Goal: Task Accomplishment & Management: Manage account settings

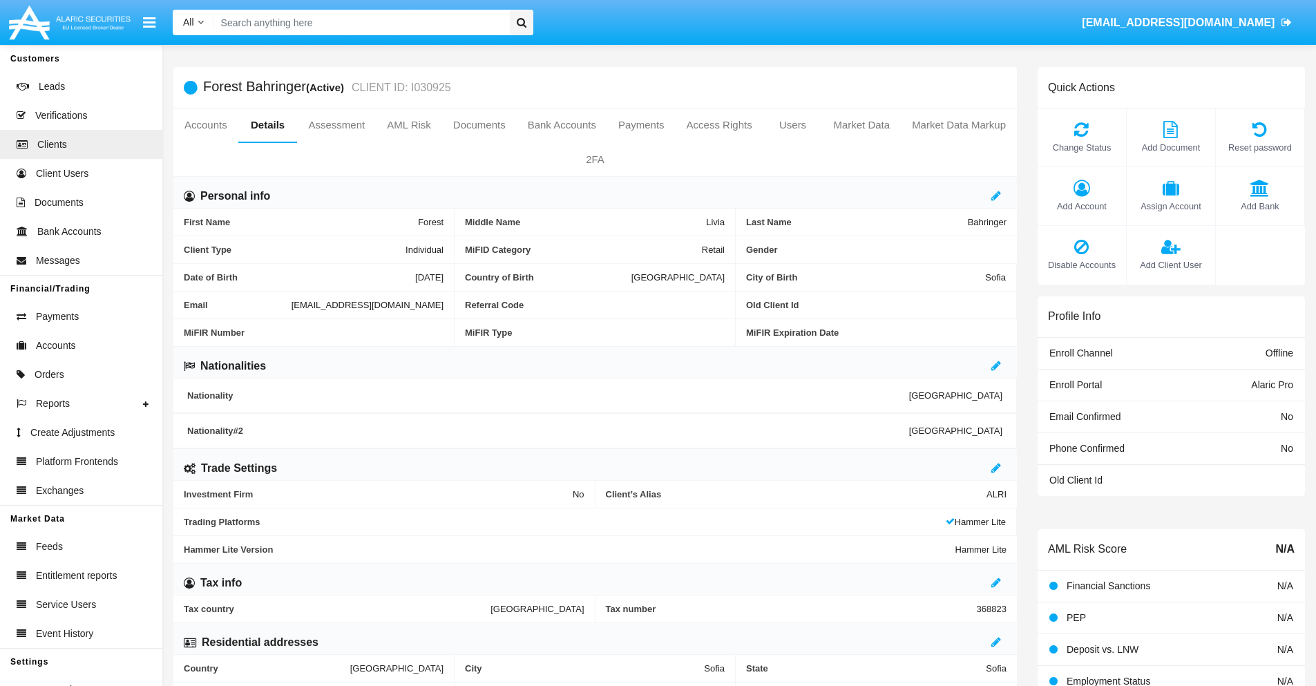
click at [861, 125] on link "Market Data" at bounding box center [861, 124] width 79 height 33
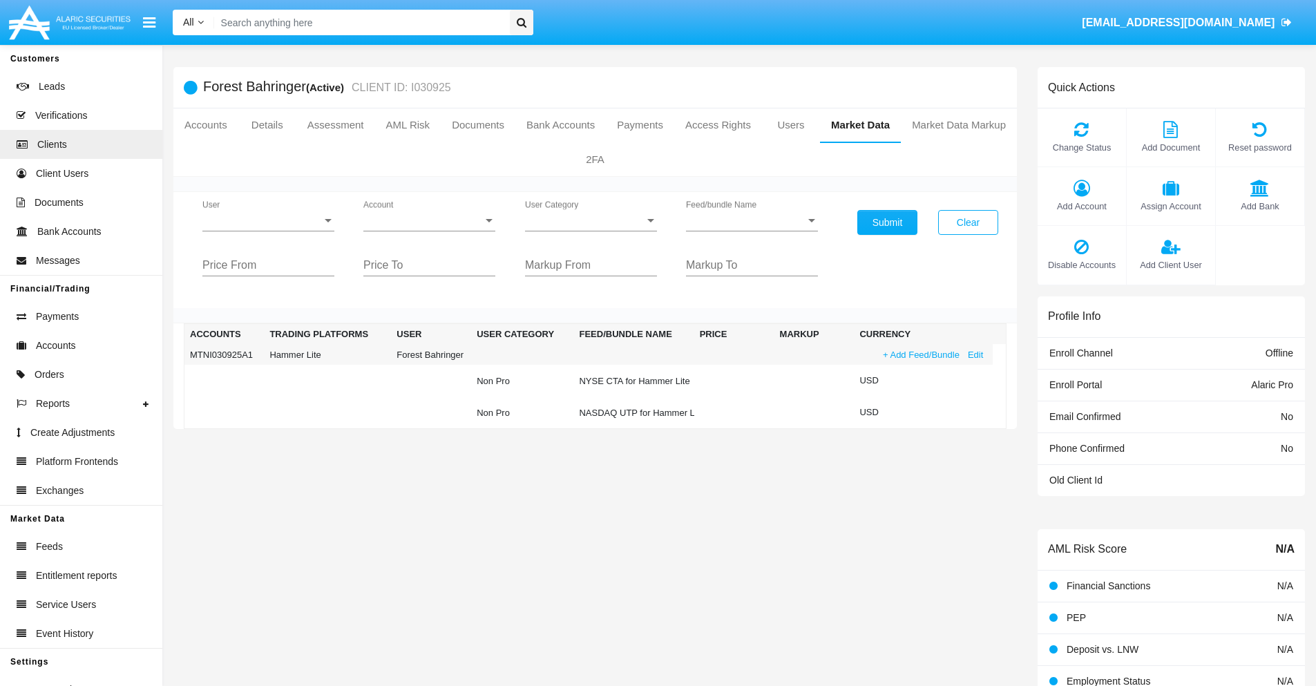
click at [919, 354] on link "+ Add Feed/Bundle" at bounding box center [921, 354] width 85 height 15
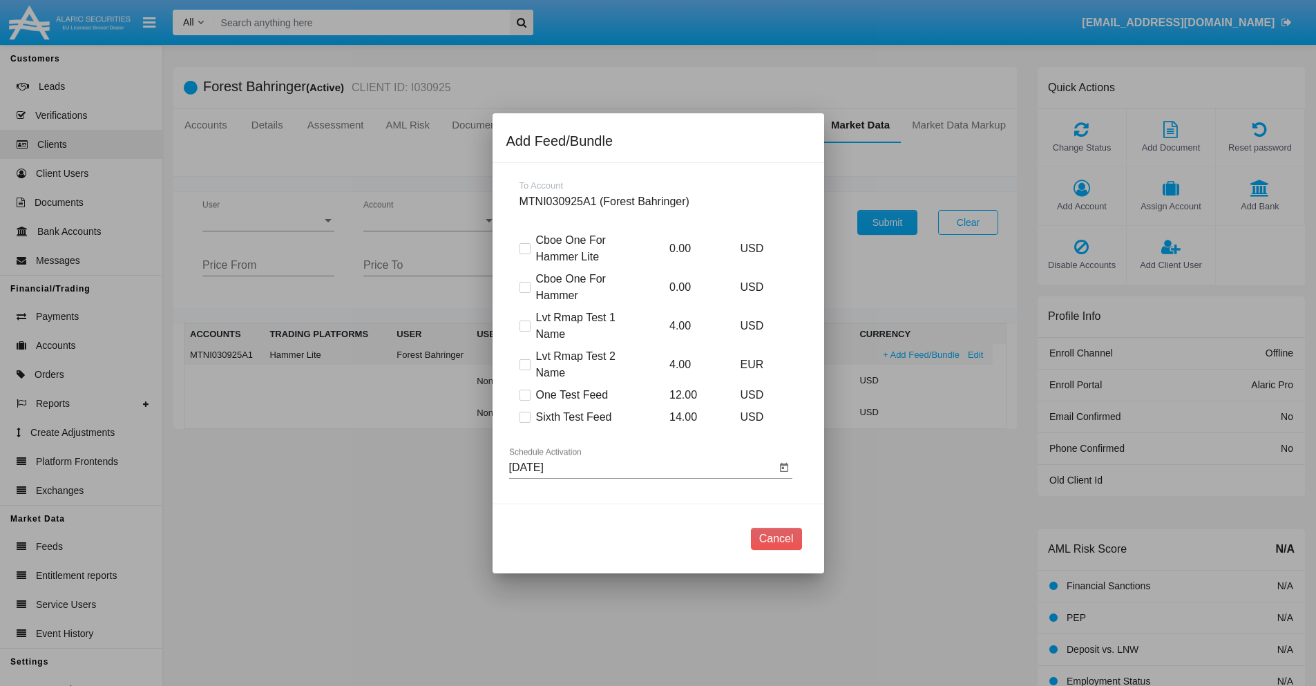
click at [524, 417] on span at bounding box center [524, 417] width 11 height 11
click at [524, 423] on input "Sixth Test Feed" at bounding box center [524, 423] width 1 height 1
checkbox input "true"
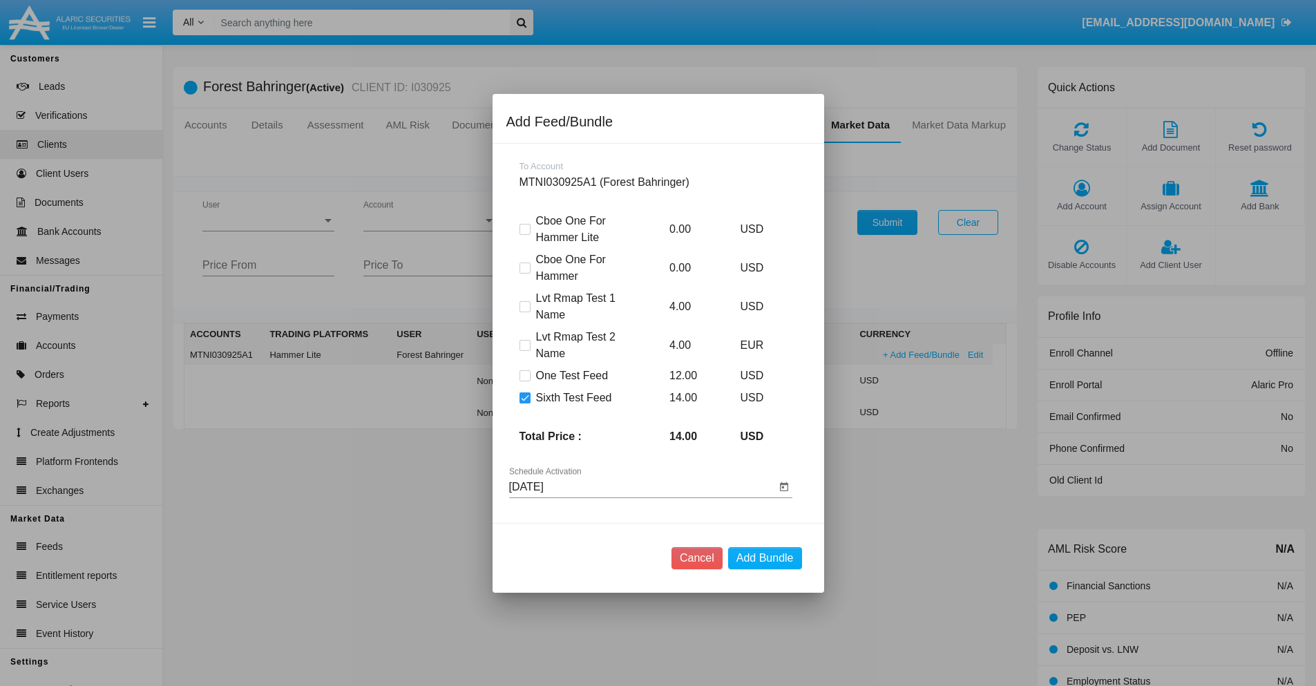
click at [642, 486] on input "09/05/25" at bounding box center [642, 487] width 267 height 12
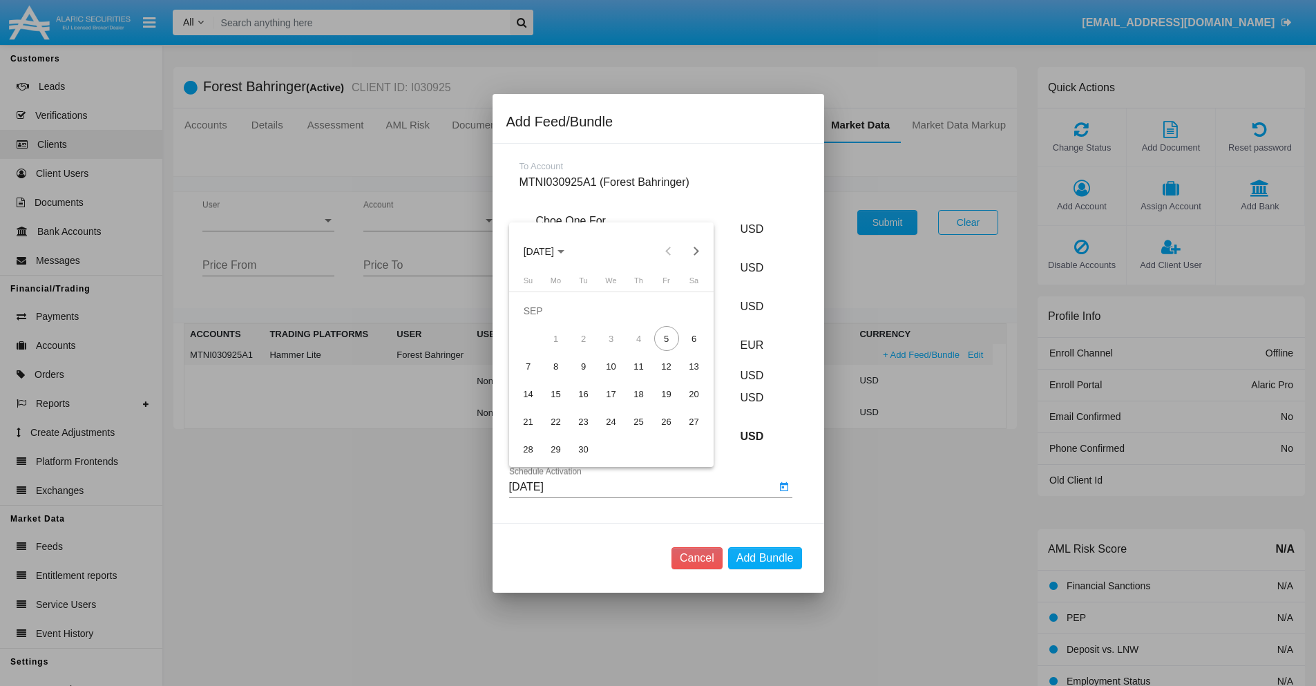
click at [550, 251] on span "SEP 2025" at bounding box center [539, 251] width 30 height 11
click at [683, 376] on div "2027" at bounding box center [684, 377] width 44 height 25
click at [635, 376] on div "NOV" at bounding box center [635, 377] width 44 height 25
click at [528, 366] on div "7" at bounding box center [528, 366] width 25 height 25
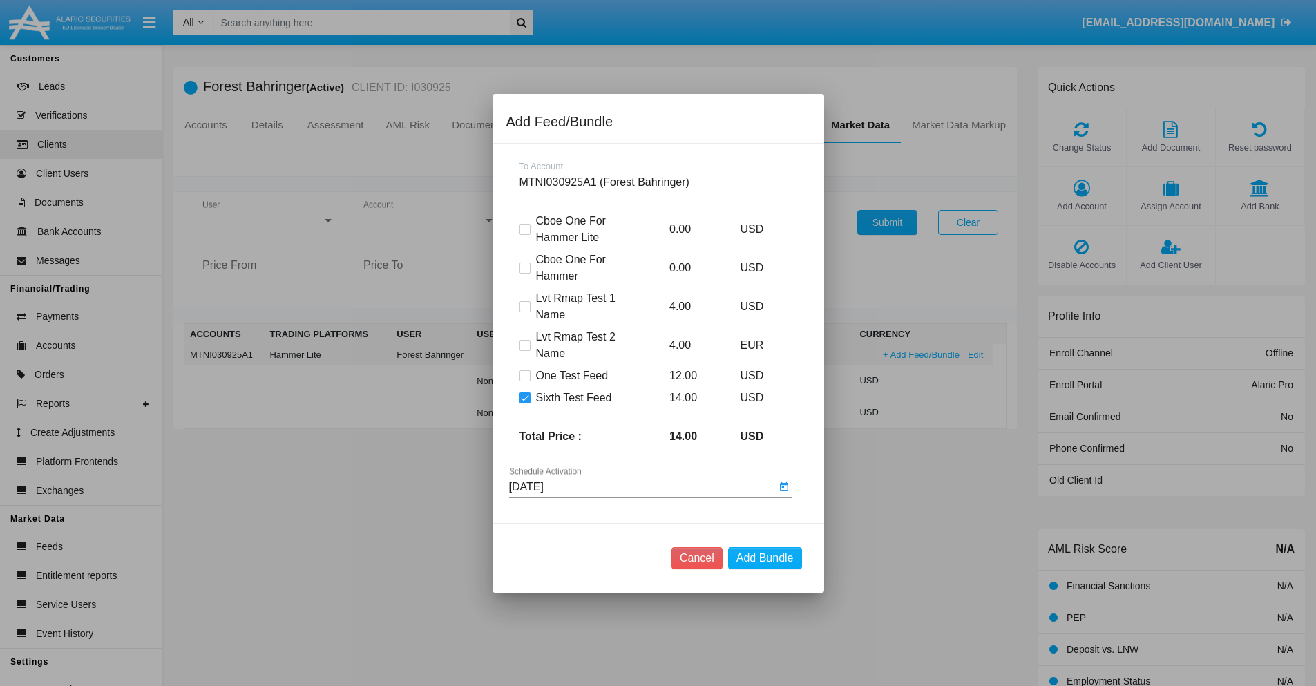
type input "11/07/27"
click at [765, 557] on button "Add Bundle" at bounding box center [765, 558] width 74 height 22
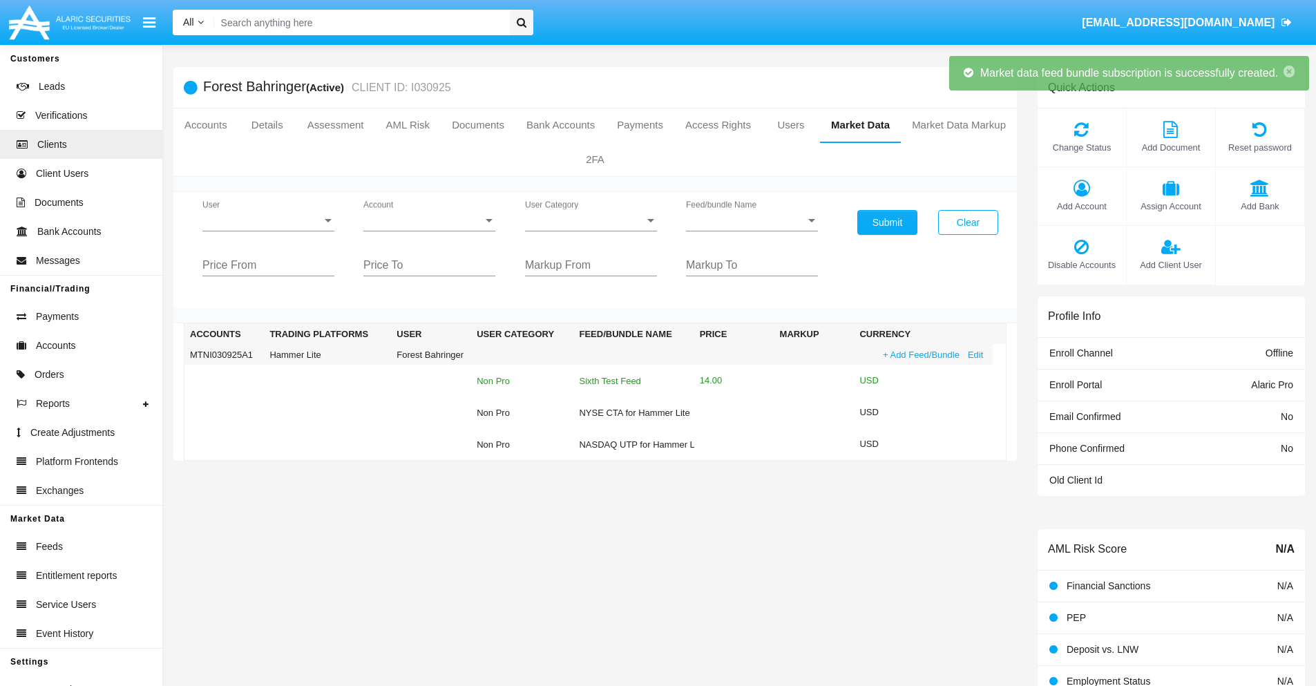
click at [632, 381] on div "Sixth Test Feed" at bounding box center [633, 380] width 109 height 9
